Goal: Information Seeking & Learning: Learn about a topic

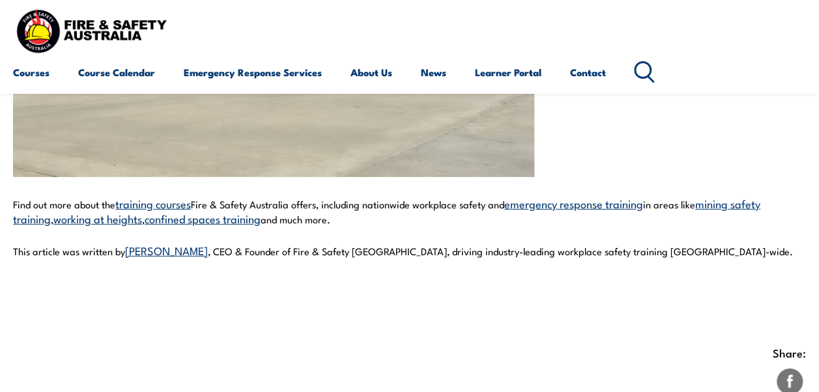
scroll to position [1851, 0]
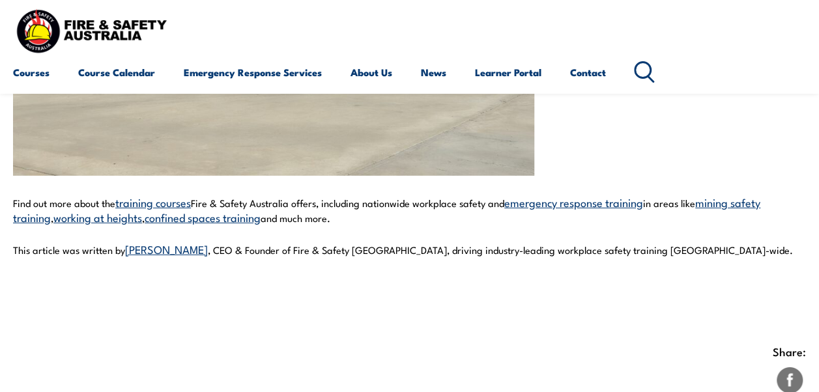
click at [155, 241] on link "Steve McLeod" at bounding box center [166, 249] width 83 height 16
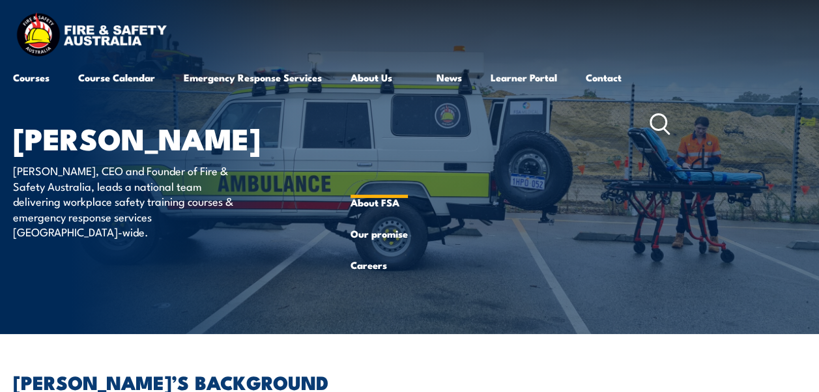
click at [378, 78] on link "About Us" at bounding box center [379, 124] width 57 height 125
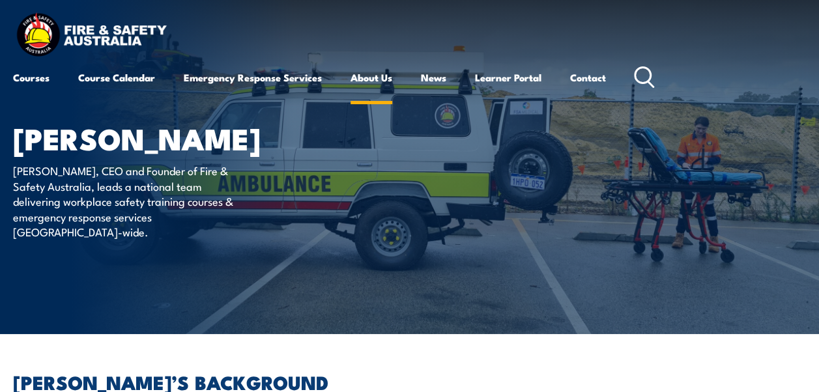
click at [375, 78] on link "About Us" at bounding box center [372, 77] width 42 height 31
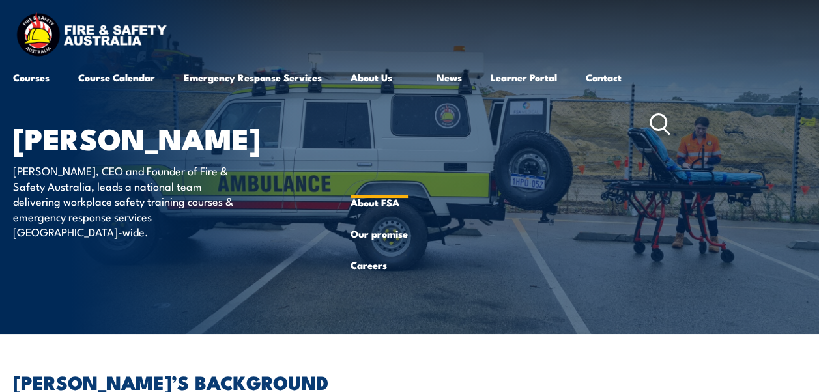
click at [375, 78] on link "About Us" at bounding box center [379, 124] width 57 height 125
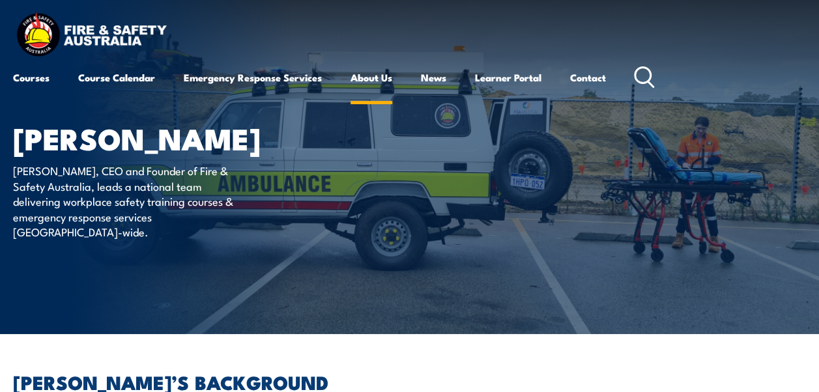
click at [375, 78] on link "About Us" at bounding box center [372, 77] width 42 height 31
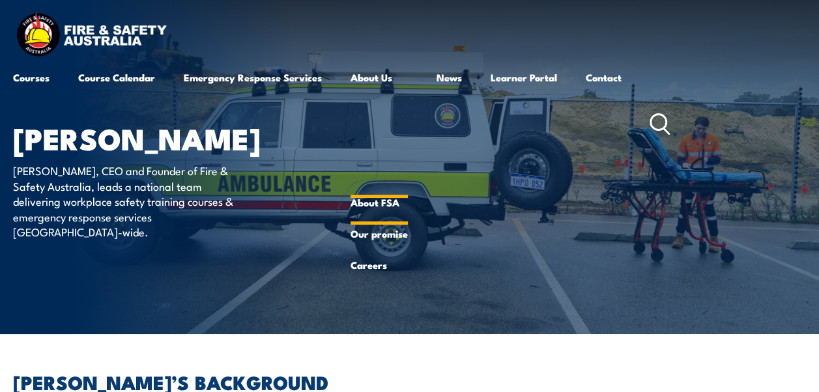
click at [379, 198] on link "About FSA" at bounding box center [379, 202] width 57 height 31
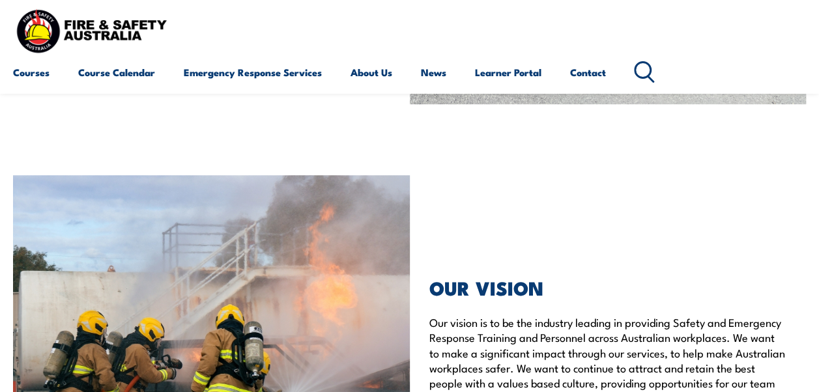
scroll to position [2799, 0]
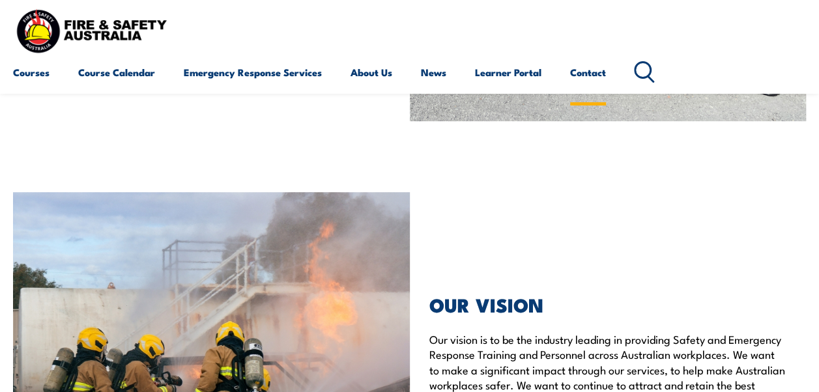
click at [598, 77] on link "Contact" at bounding box center [588, 72] width 36 height 31
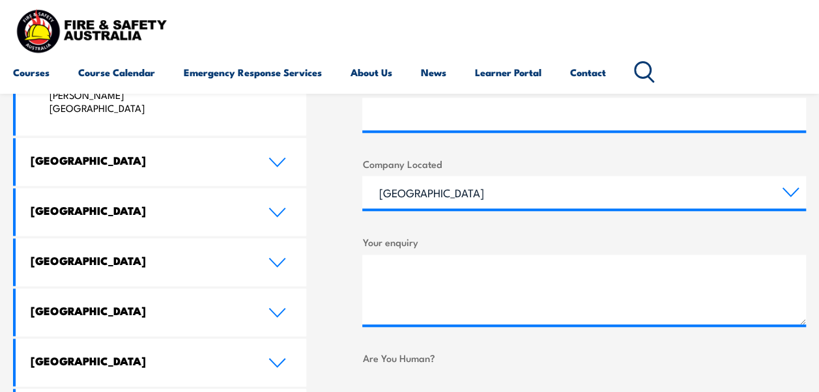
scroll to position [639, 0]
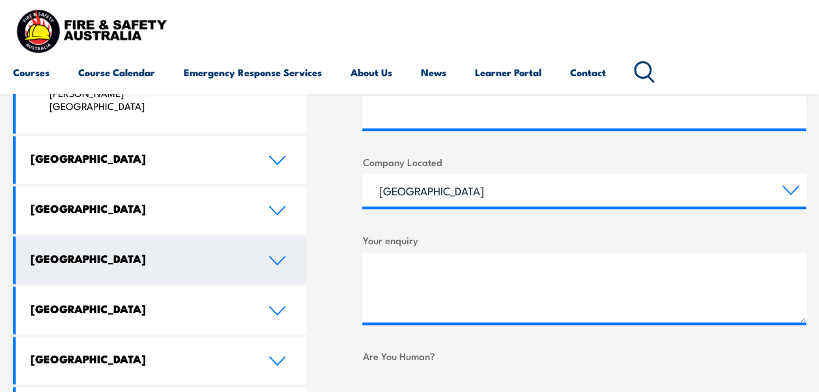
click at [282, 255] on icon at bounding box center [277, 260] width 18 height 10
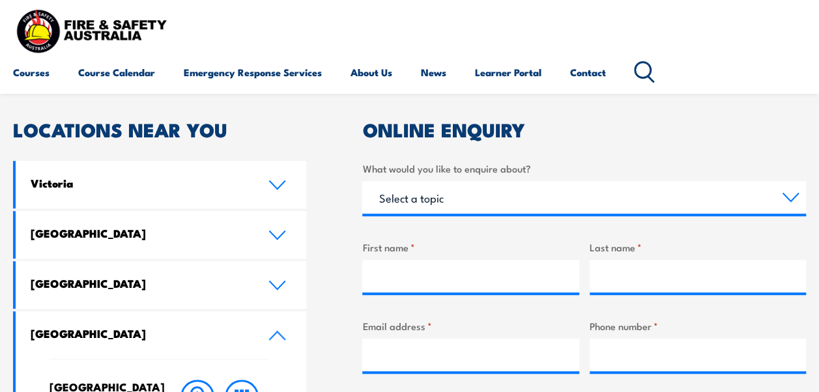
scroll to position [0, 0]
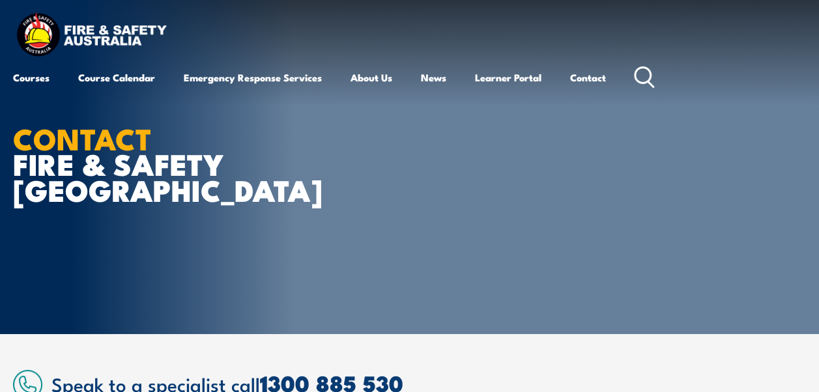
click at [655, 74] on icon at bounding box center [644, 77] width 21 height 22
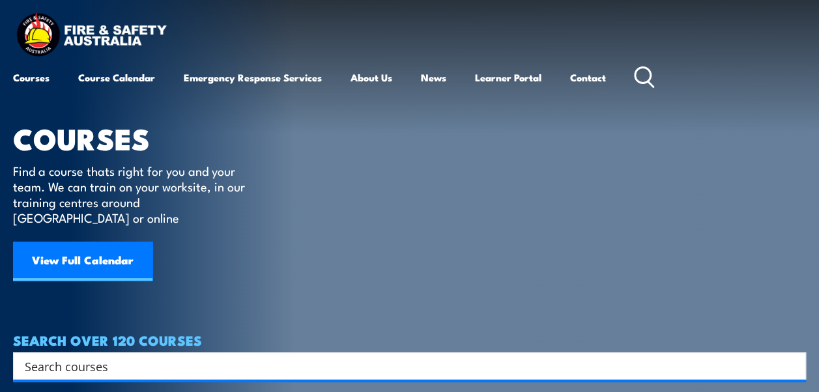
click at [650, 76] on icon at bounding box center [644, 77] width 21 height 22
click at [517, 76] on link "Learner Portal" at bounding box center [508, 77] width 66 height 31
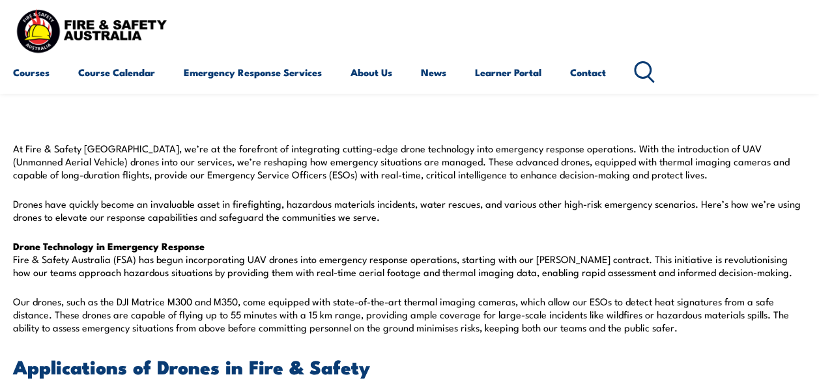
scroll to position [272, 0]
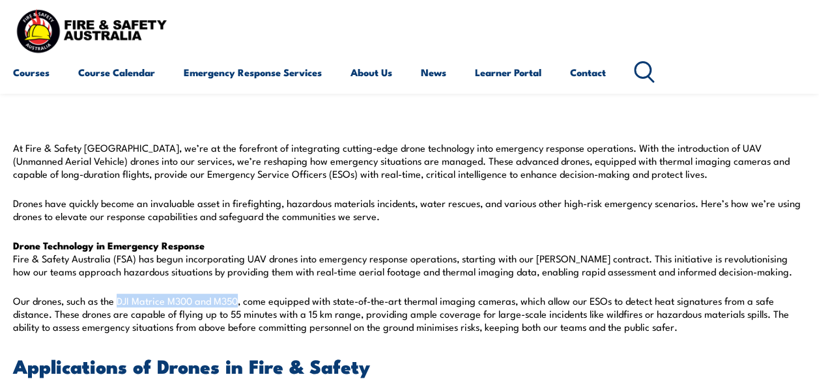
drag, startPoint x: 116, startPoint y: 300, endPoint x: 239, endPoint y: 299, distance: 123.2
click at [239, 299] on p "Our drones, such as the DJI Matrice M300 and M350, come equipped with state-of-…" at bounding box center [409, 314] width 793 height 39
copy p "DJI Matrice M300 and M350"
